Goal: Navigation & Orientation: Find specific page/section

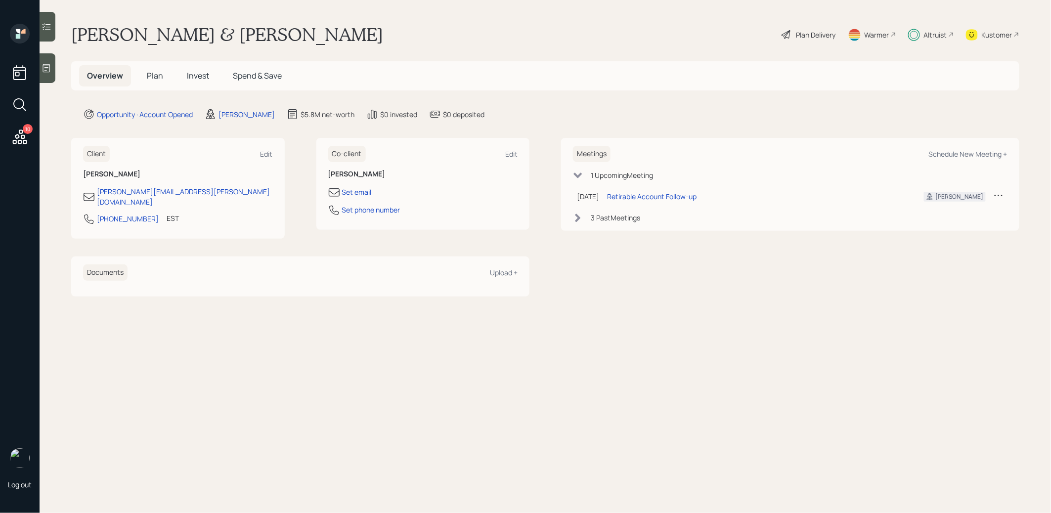
click at [148, 73] on span "Plan" at bounding box center [155, 75] width 16 height 11
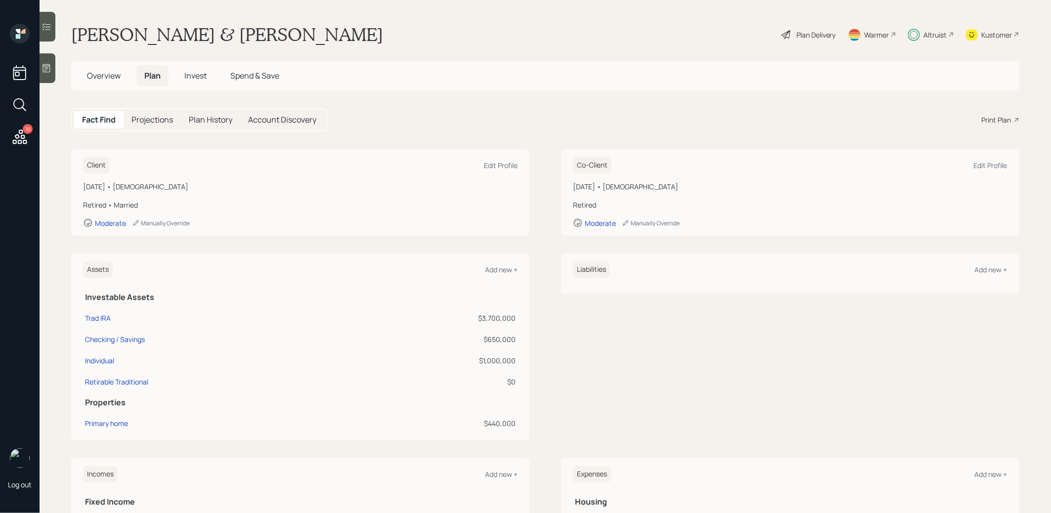
click at [186, 75] on span "Invest" at bounding box center [195, 75] width 22 height 11
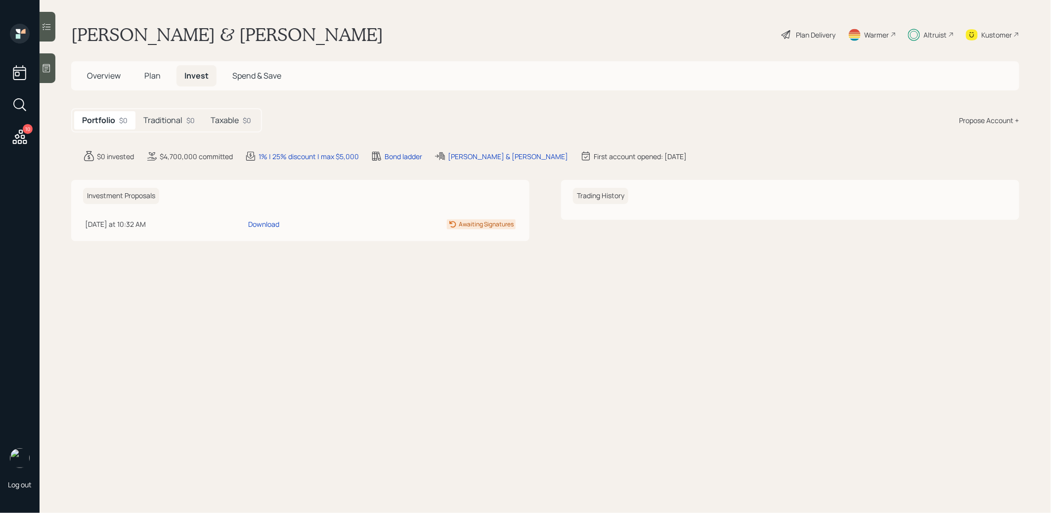
click at [160, 122] on h5 "Traditional" at bounding box center [162, 120] width 39 height 9
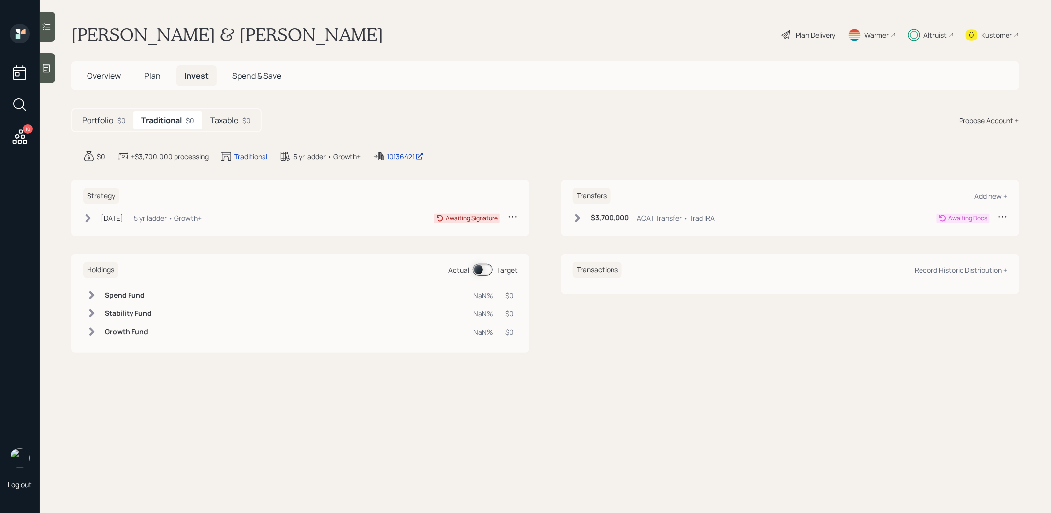
click at [227, 121] on h5 "Taxable" at bounding box center [224, 120] width 28 height 9
